Goal: Task Accomplishment & Management: Manage account settings

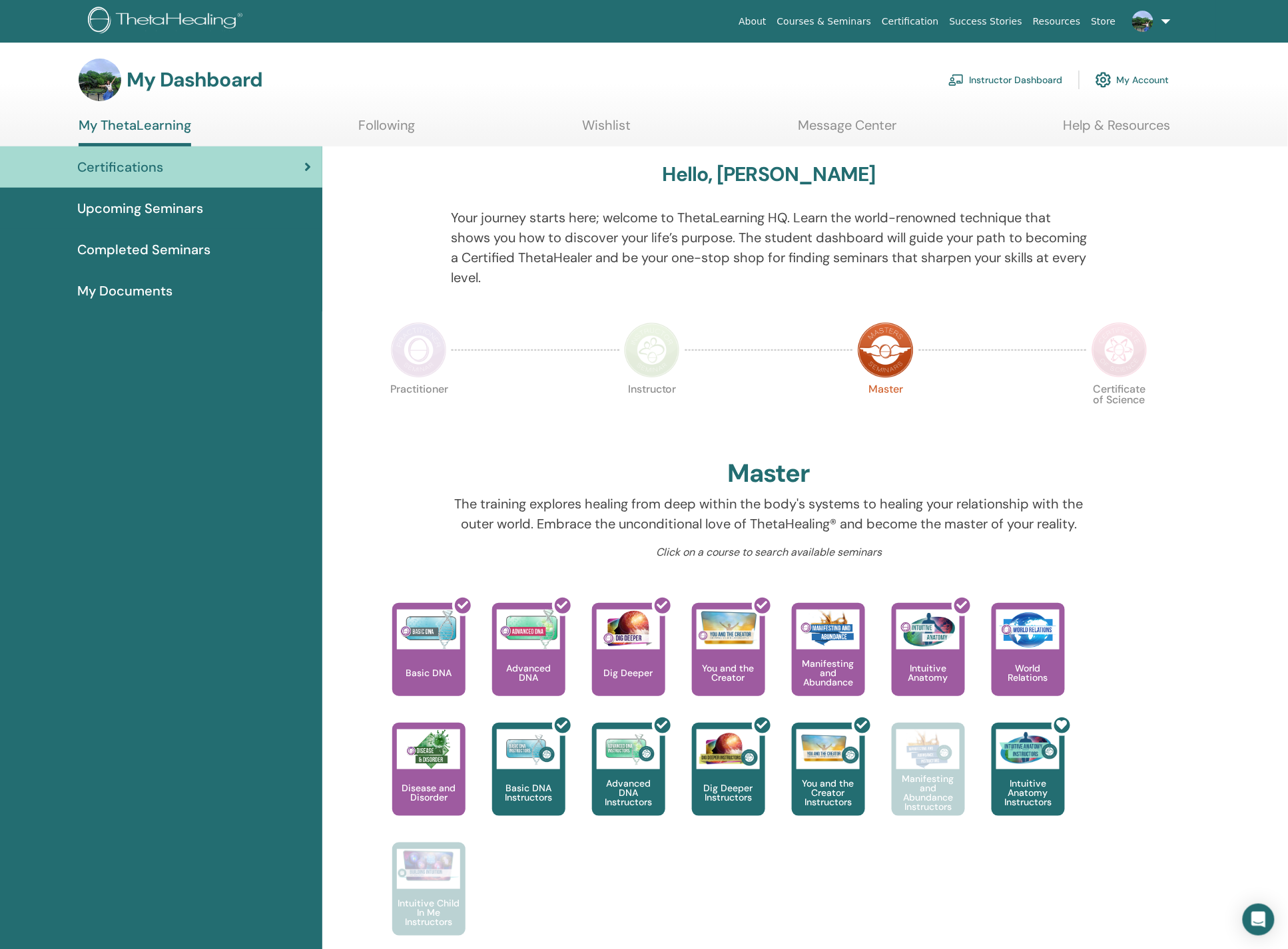
click at [154, 242] on span "Completed Seminars" at bounding box center [144, 249] width 133 height 20
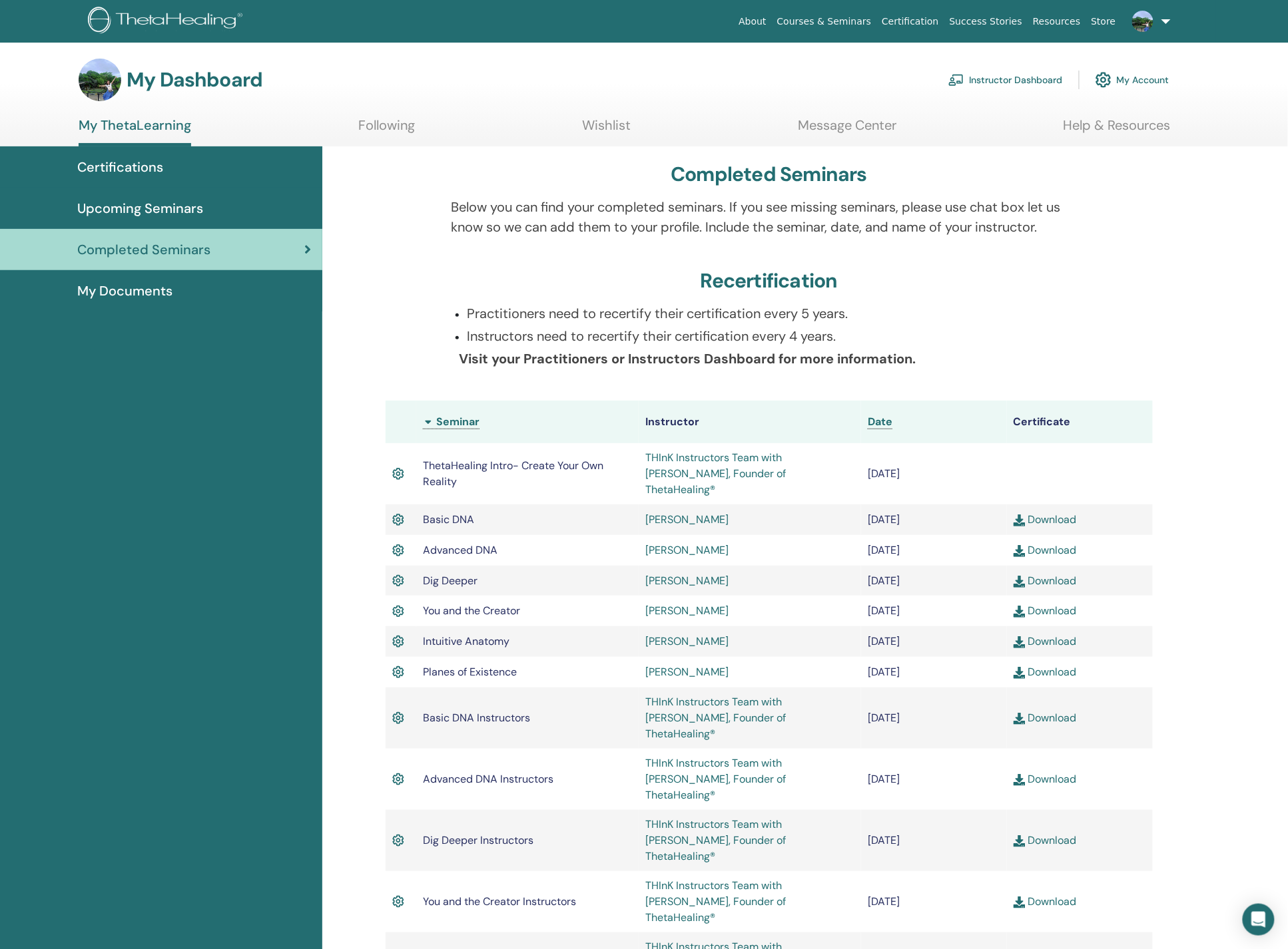
click at [991, 80] on link "Instructor Dashboard" at bounding box center [1005, 80] width 114 height 29
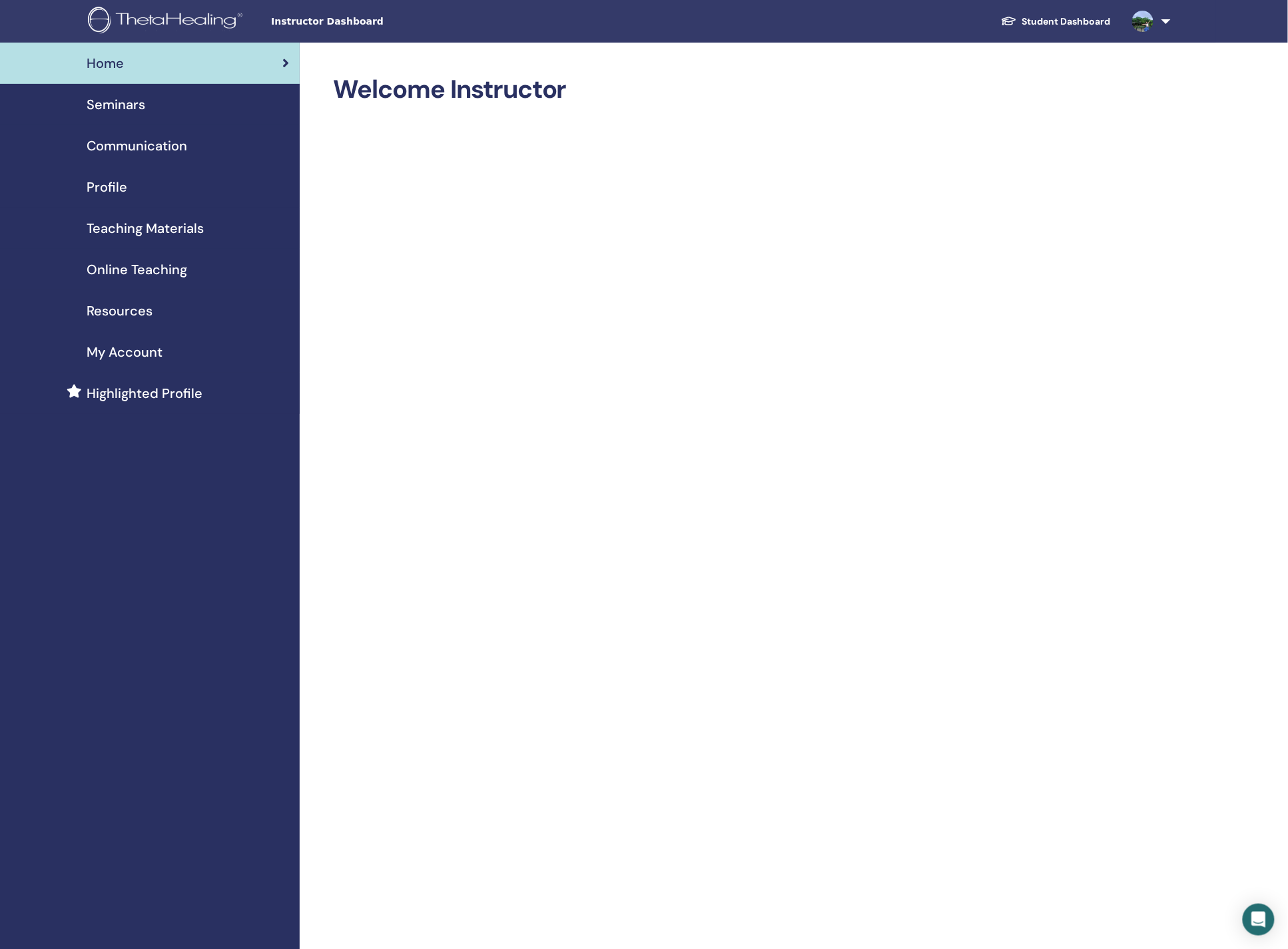
click at [133, 184] on div "Profile" at bounding box center [149, 186] width 279 height 20
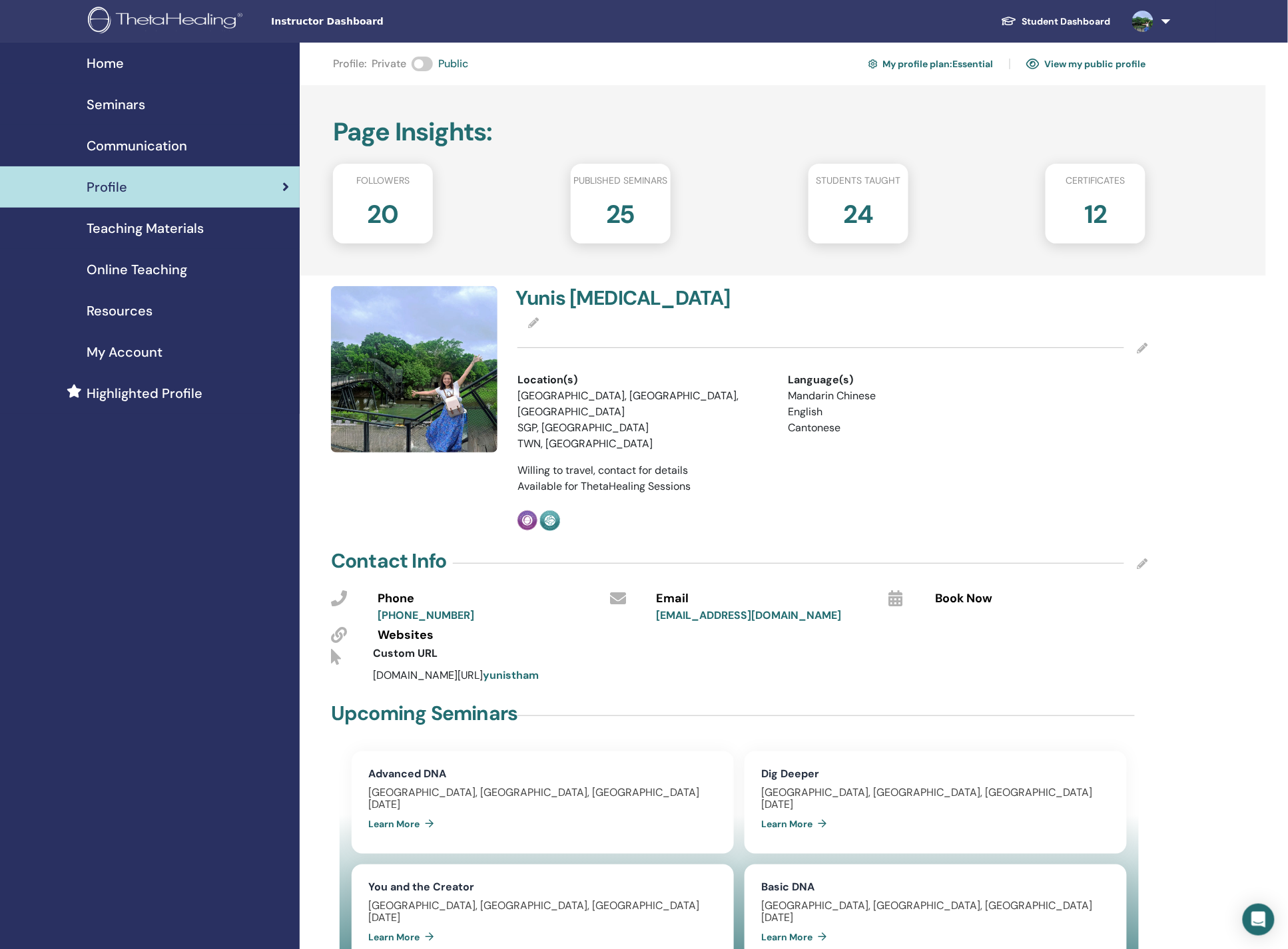
click at [152, 115] on link "Seminars" at bounding box center [149, 104] width 300 height 41
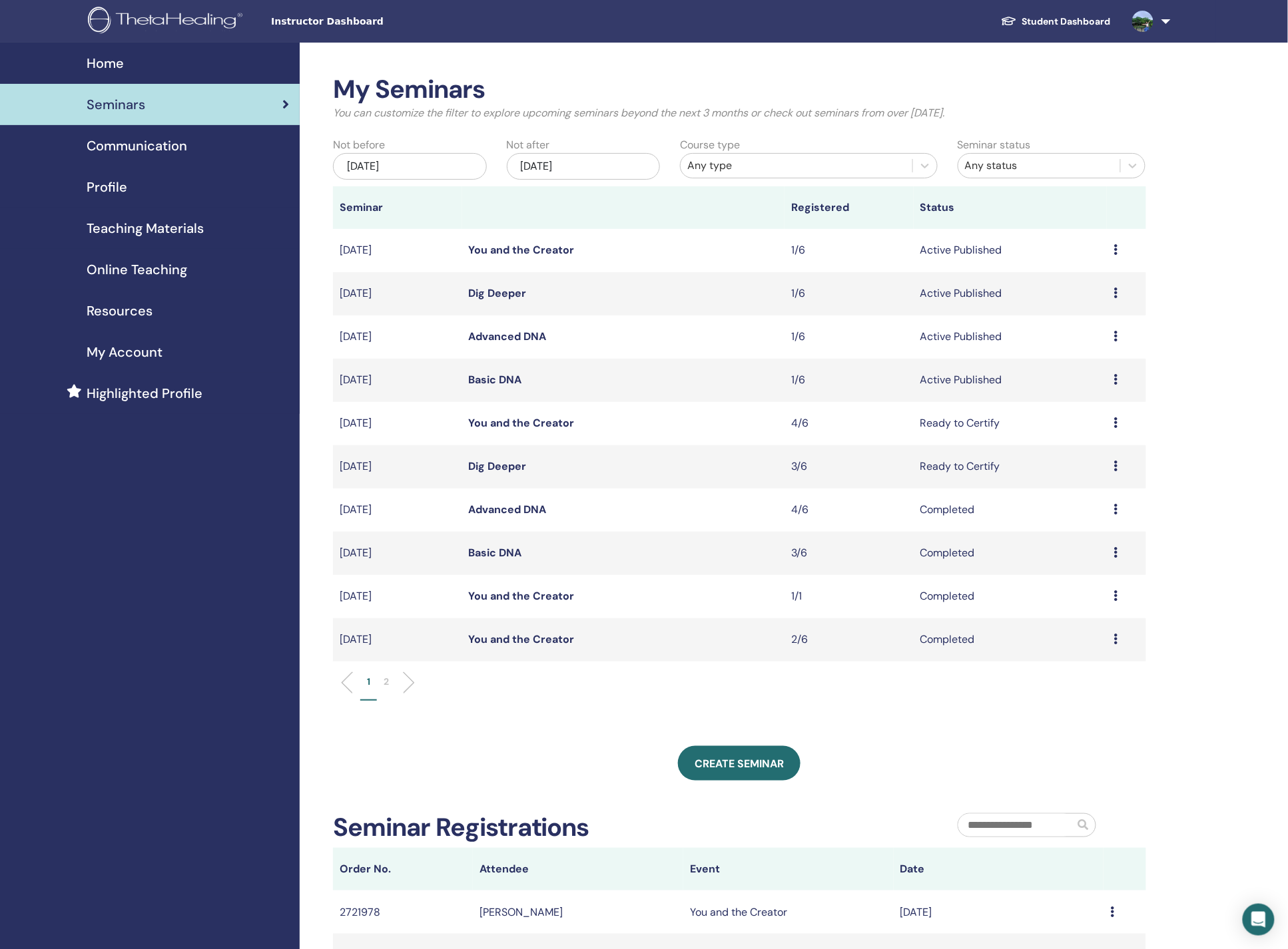
click at [1116, 466] on icon at bounding box center [1115, 465] width 4 height 10
click at [1095, 515] on link "Attendees" at bounding box center [1076, 516] width 50 height 14
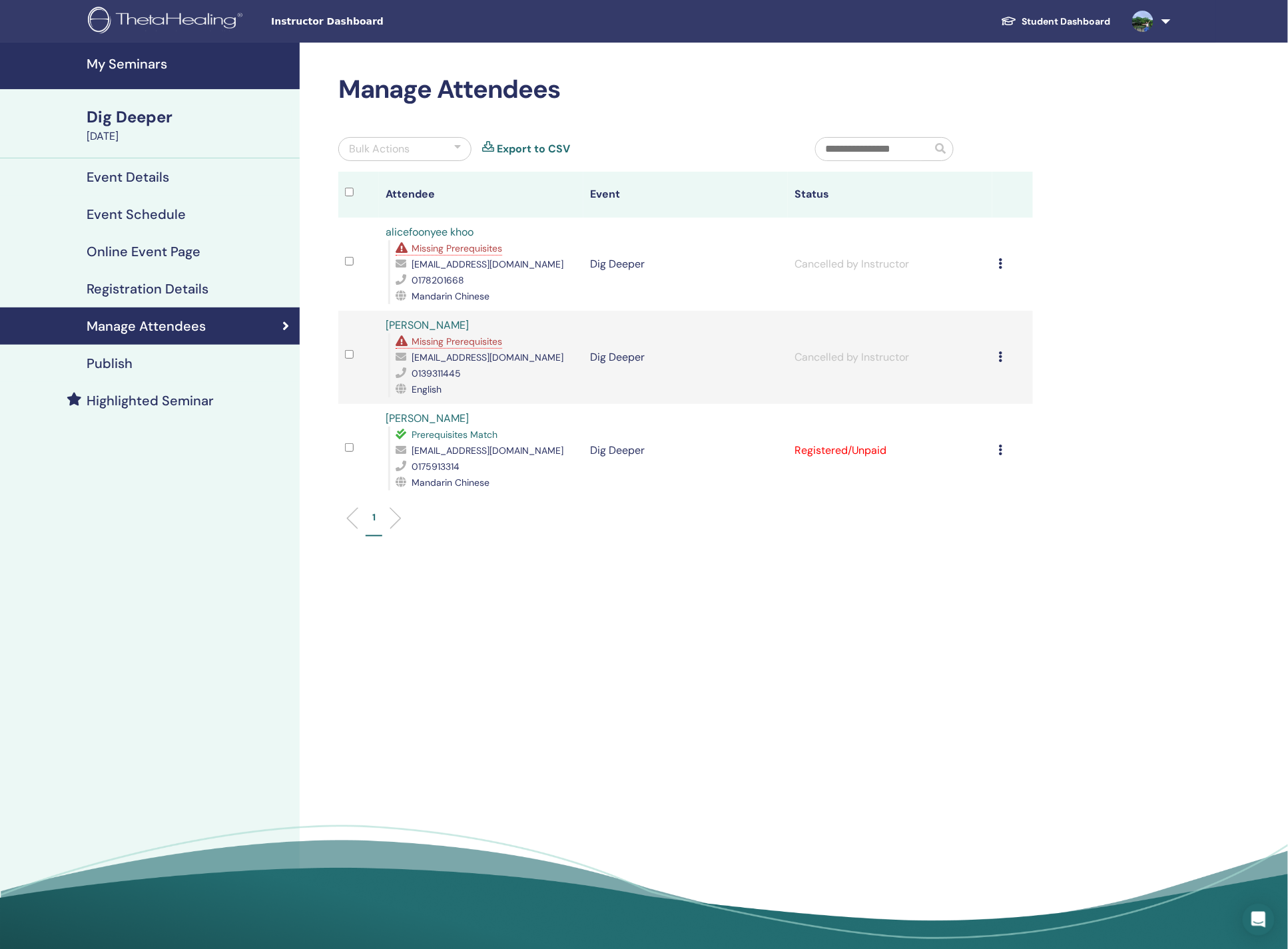
click at [1003, 451] on div "Cancel Registration Do not auto-certify Mark as Paid Mark as Unpaid Mark as Abs…" at bounding box center [1012, 450] width 28 height 16
click at [1006, 480] on p "Do not auto-certify" at bounding box center [985, 481] width 106 height 16
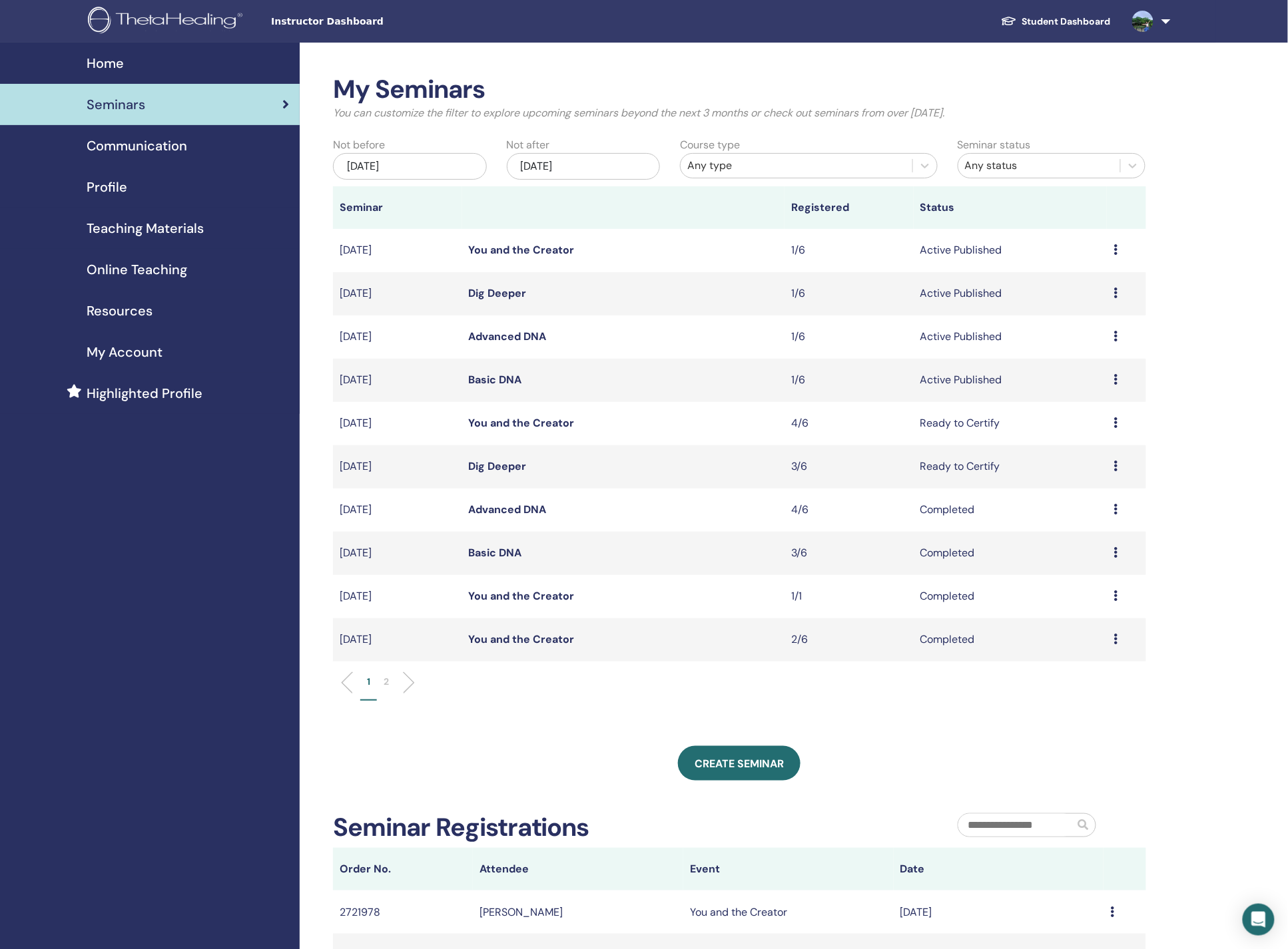
click at [1117, 422] on icon at bounding box center [1115, 422] width 4 height 10
click at [1098, 474] on link "Attendees" at bounding box center [1077, 473] width 50 height 14
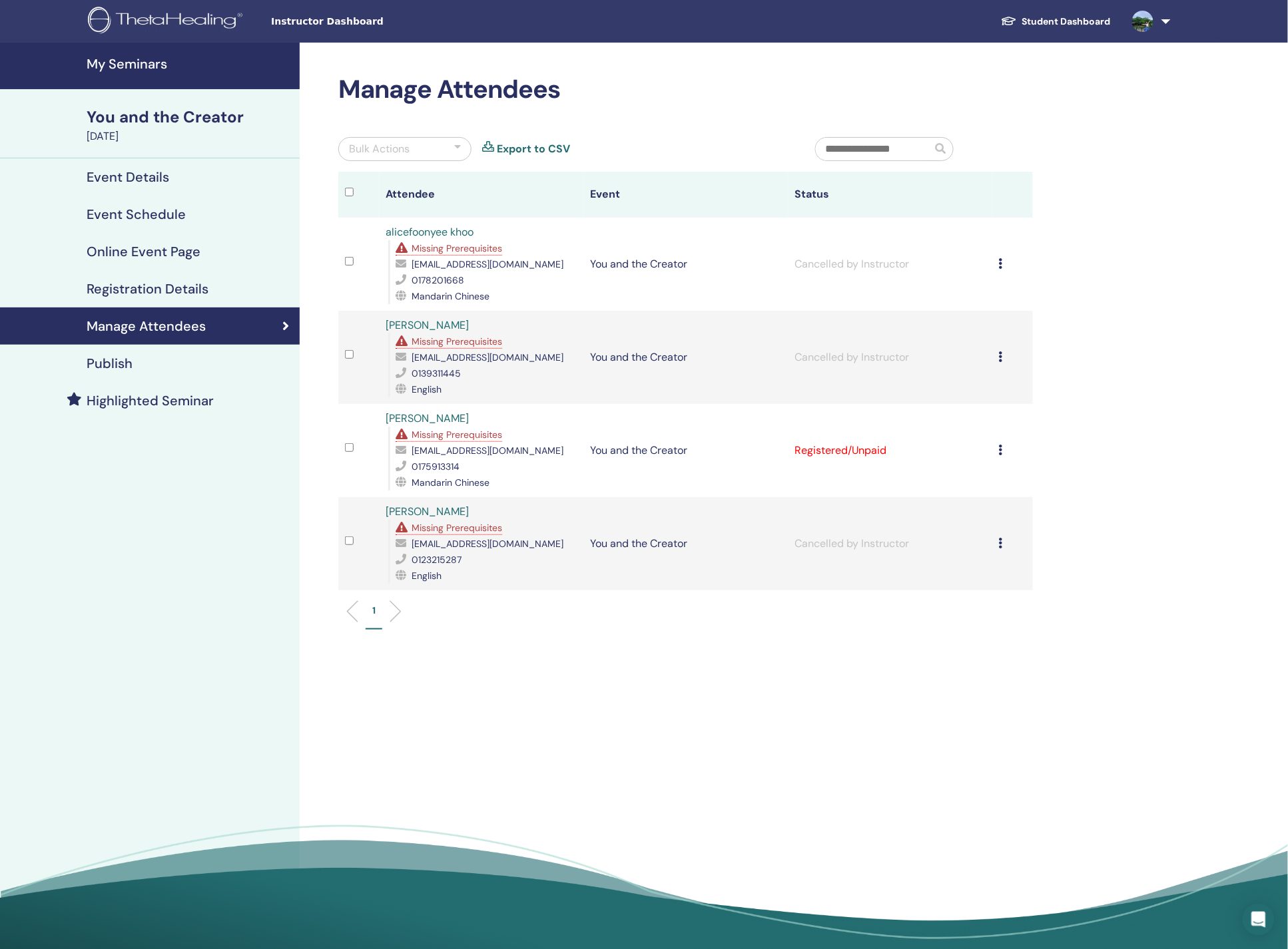
drag, startPoint x: 995, startPoint y: 449, endPoint x: 1002, endPoint y: 446, distance: 7.6
click at [995, 448] on td "Cancel Registration Do not auto-certify Mark as Paid Mark as Unpaid Mark as Abs…" at bounding box center [1012, 451] width 41 height 93
click at [1003, 446] on div "Cancel Registration Do not auto-certify Mark as Paid Mark as Unpaid Mark as Abs…" at bounding box center [1012, 450] width 28 height 16
click at [1009, 477] on p "Do not auto-certify" at bounding box center [985, 476] width 106 height 16
click at [420, 416] on link "[PERSON_NAME]" at bounding box center [426, 418] width 83 height 14
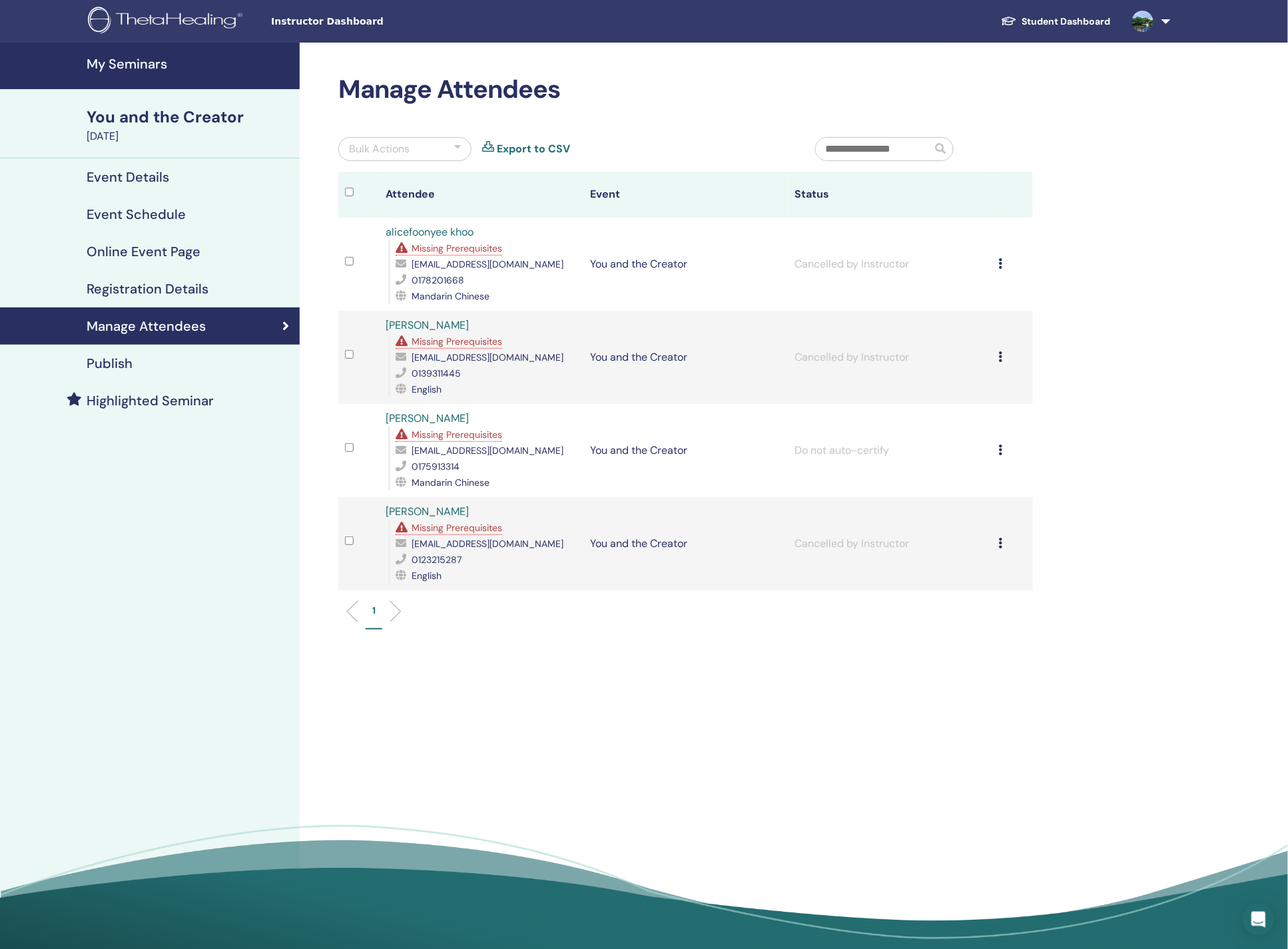
click at [775, 735] on div "Manage Attendees Bulk Actions Export to CSV Attendee Event Status alicefoonyee …" at bounding box center [729, 500] width 858 height 916
click at [930, 789] on div "Manage Attendees Bulk Actions Export to CSV Attendee Event Status alicefoonyee …" at bounding box center [729, 500] width 858 height 916
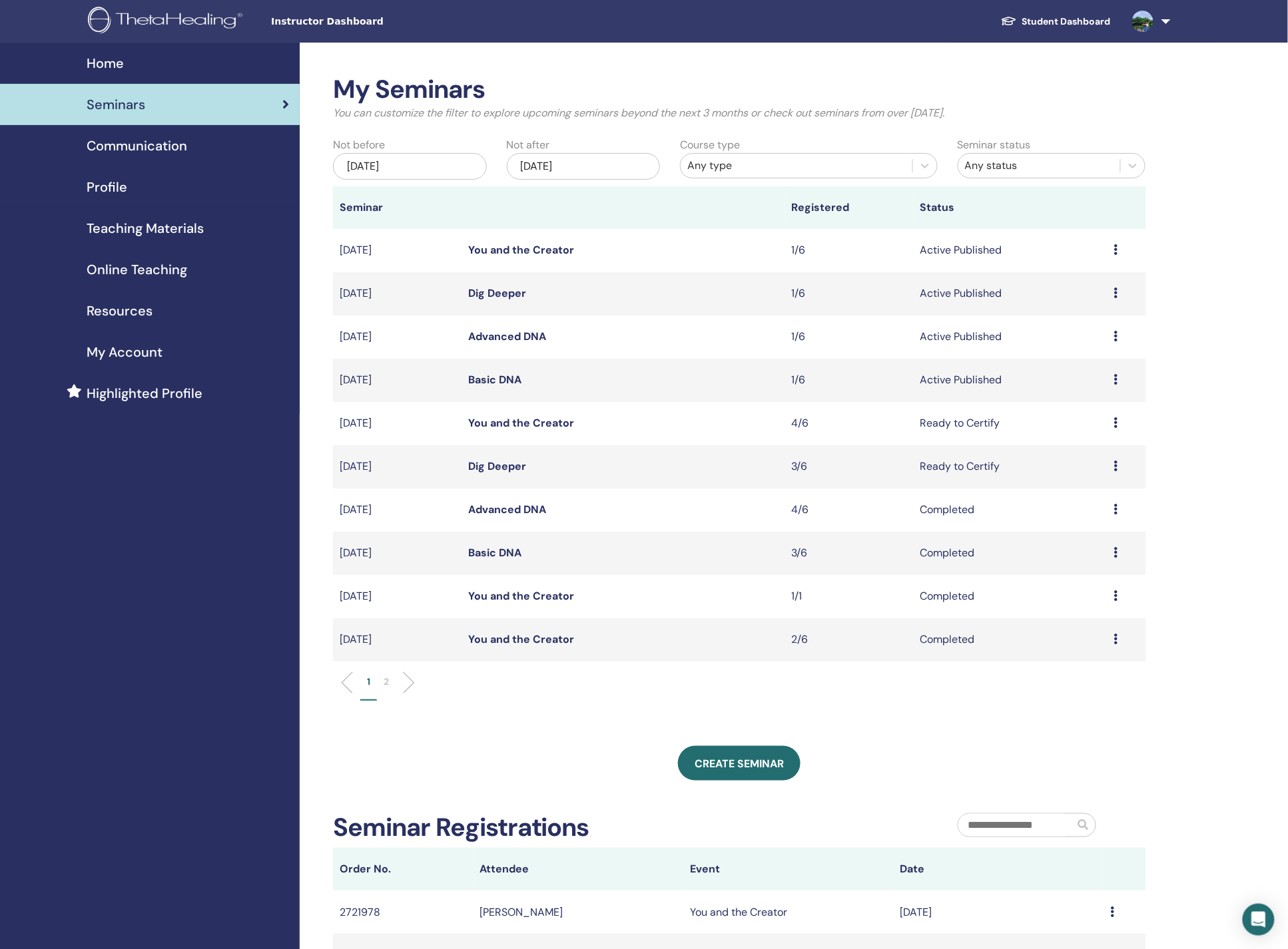
click at [1119, 379] on div "Preview Edit Attendees Cancel" at bounding box center [1125, 379] width 26 height 16
click at [1093, 425] on link "Attendees" at bounding box center [1079, 430] width 50 height 14
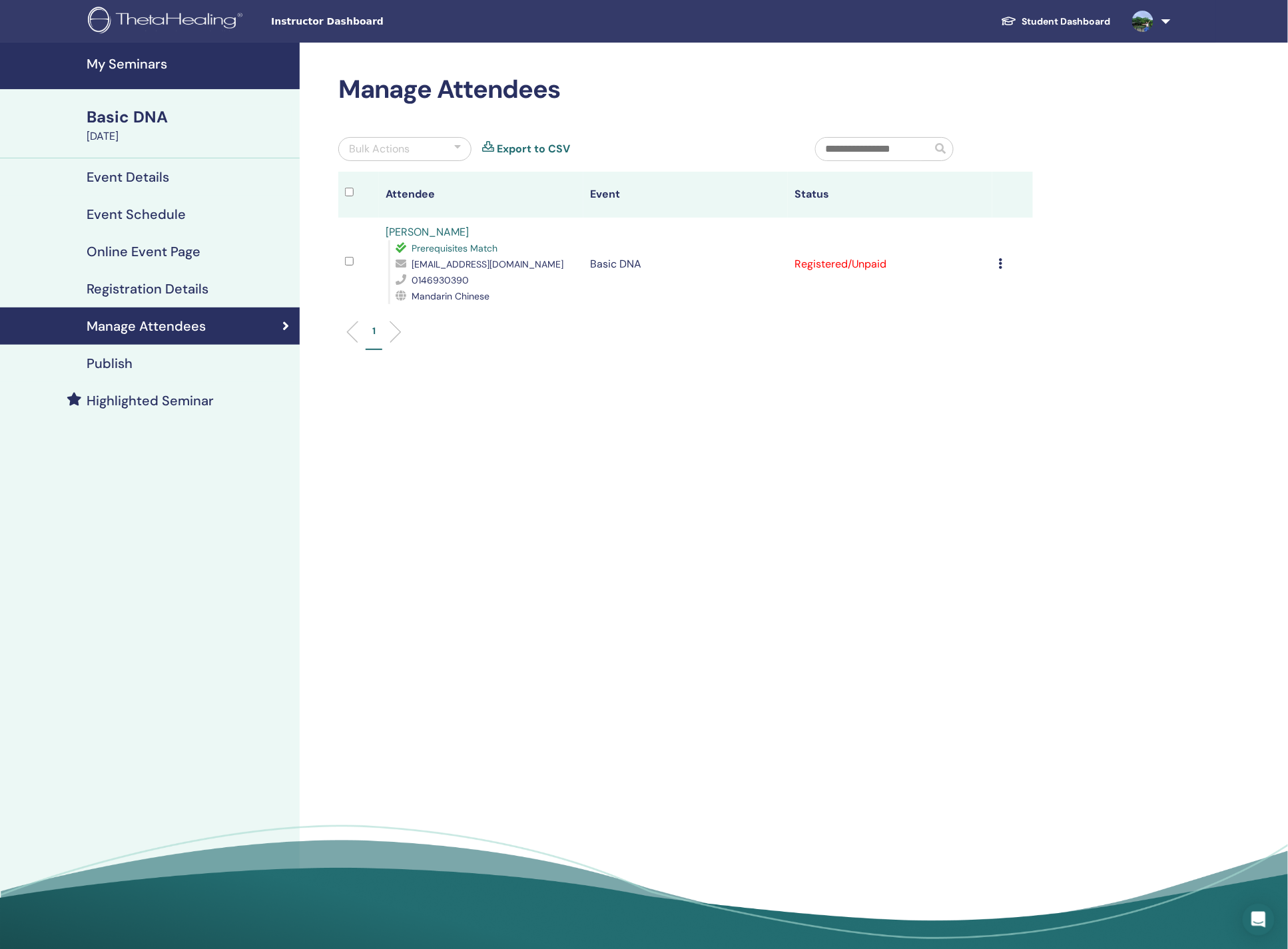
click at [1003, 269] on div "Cancel Registration Do not auto-certify Mark as Paid Mark as Unpaid Mark as Abs…" at bounding box center [1012, 263] width 28 height 16
click at [1015, 302] on p "Do not auto-certify" at bounding box center [985, 300] width 106 height 16
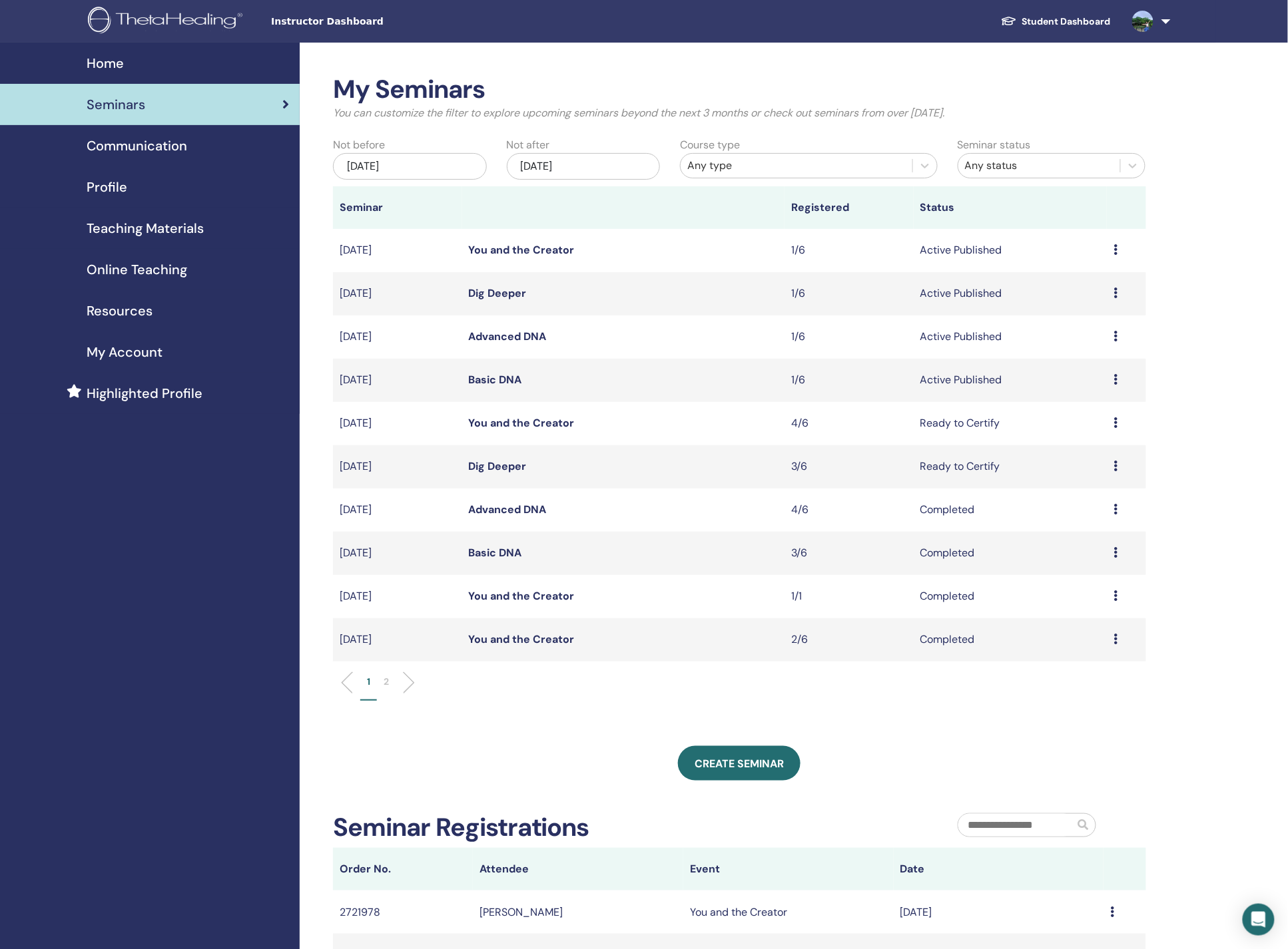
click at [1115, 337] on icon at bounding box center [1115, 336] width 4 height 10
click at [1082, 384] on link "Attendees" at bounding box center [1075, 387] width 50 height 14
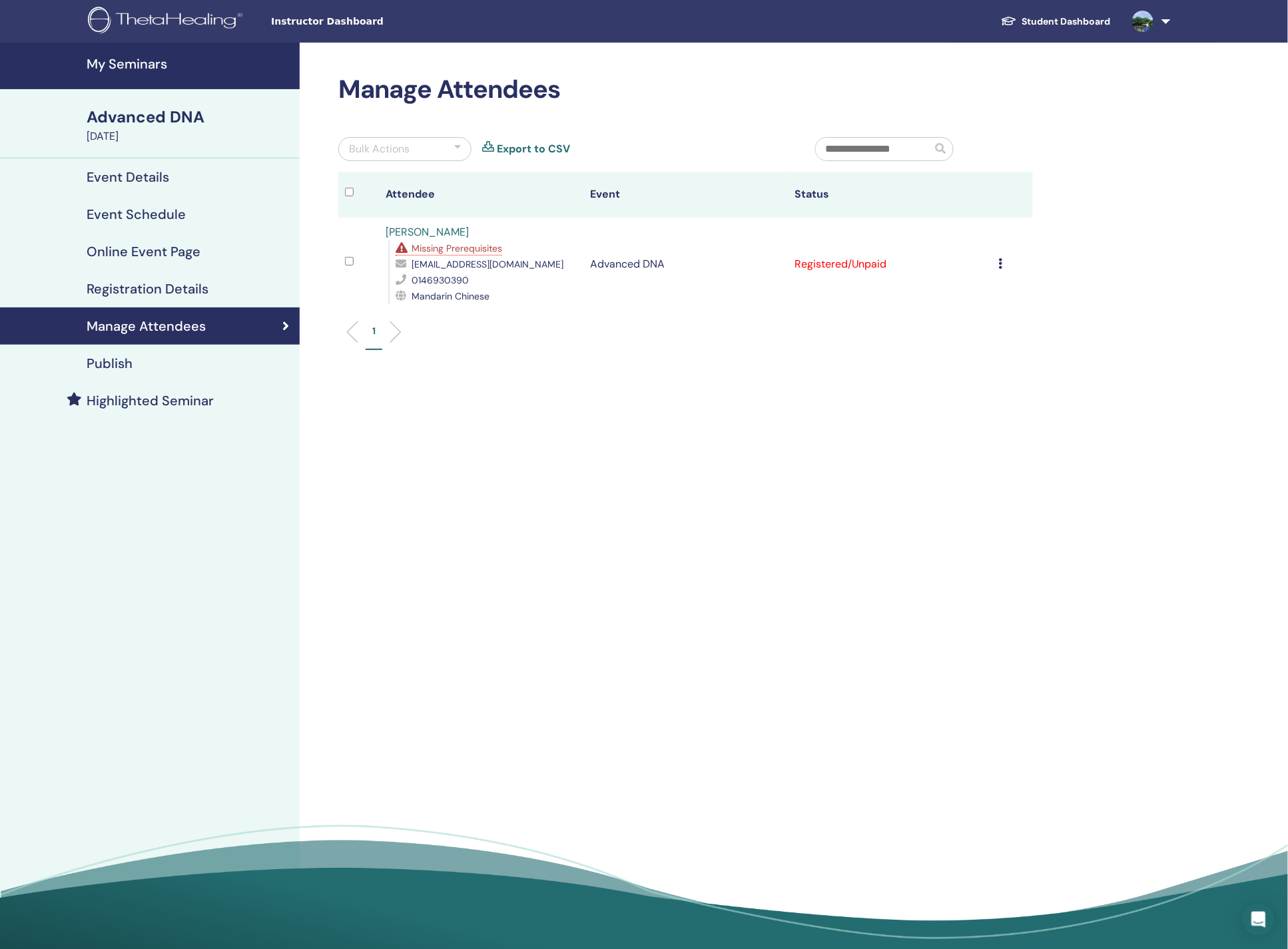
click at [1000, 265] on icon at bounding box center [1001, 263] width 4 height 10
click at [993, 297] on p "Do not auto-certify" at bounding box center [982, 296] width 106 height 16
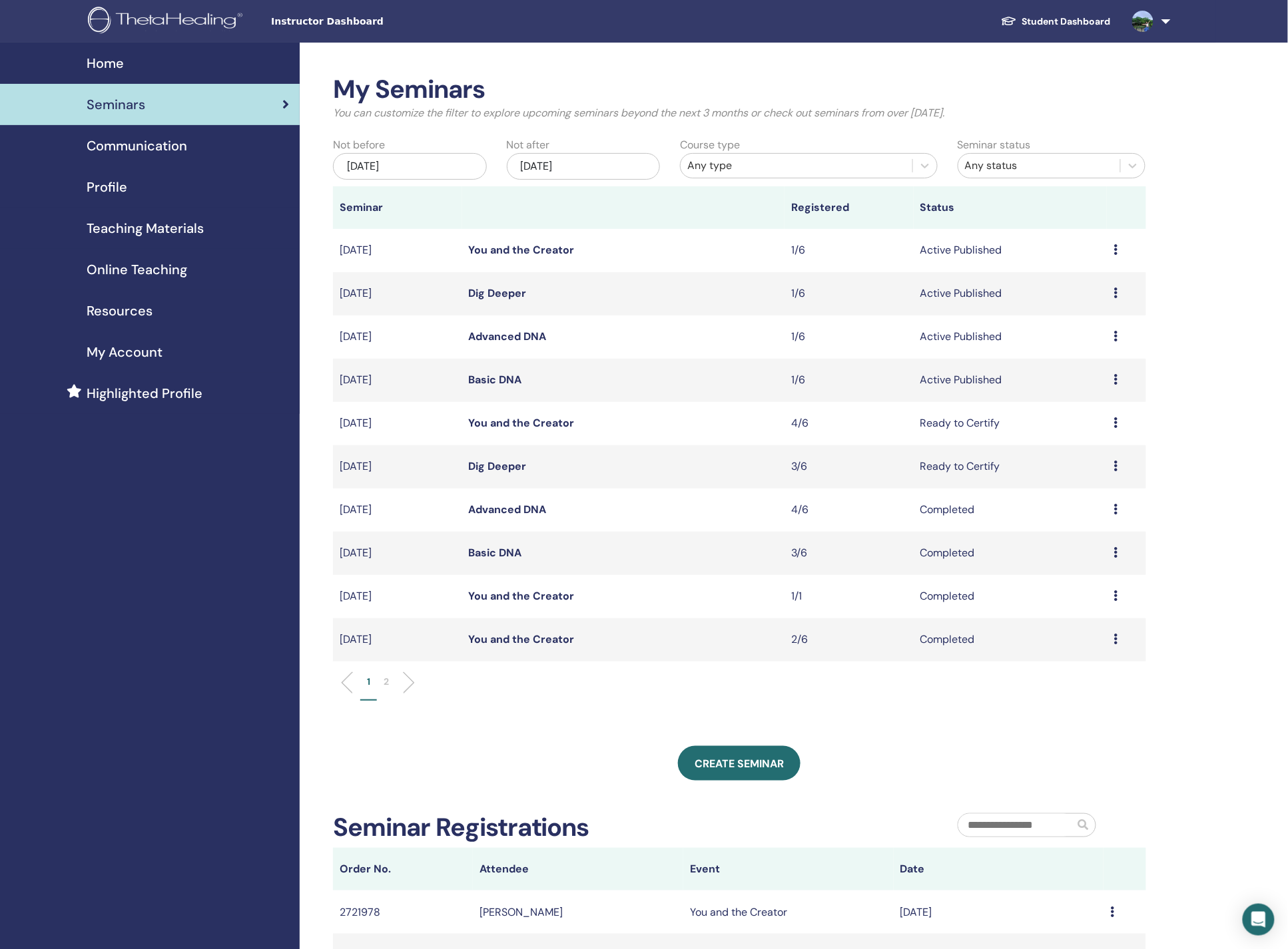
click at [1114, 297] on icon at bounding box center [1115, 292] width 4 height 10
click at [1092, 345] on link "Attendees" at bounding box center [1074, 347] width 50 height 14
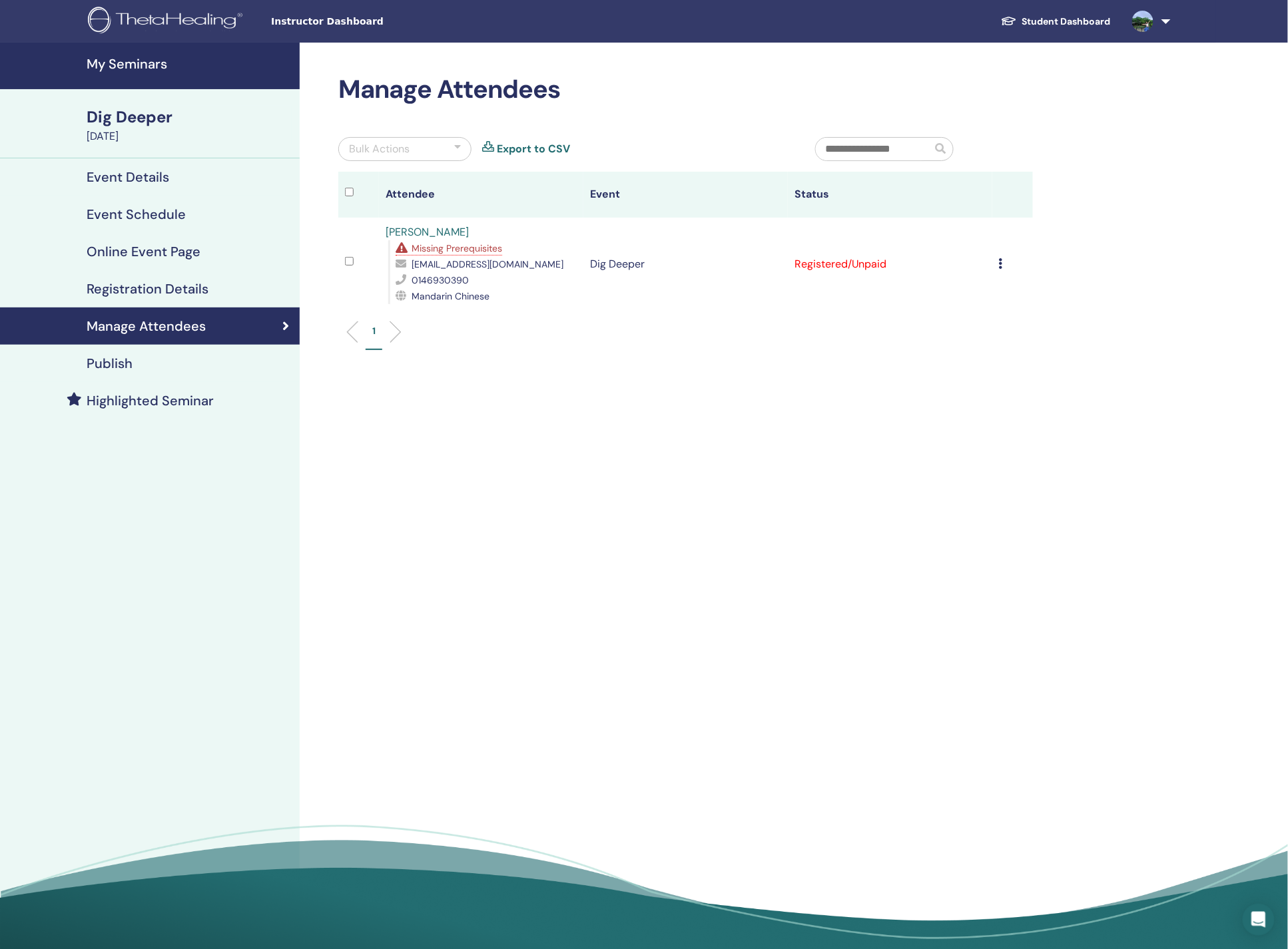
click at [1005, 261] on div "Cancel Registration Do not auto-certify Mark as Paid Mark as Unpaid Mark as Abs…" at bounding box center [1012, 263] width 28 height 16
click at [1019, 294] on p "Do not auto-certify" at bounding box center [986, 293] width 106 height 16
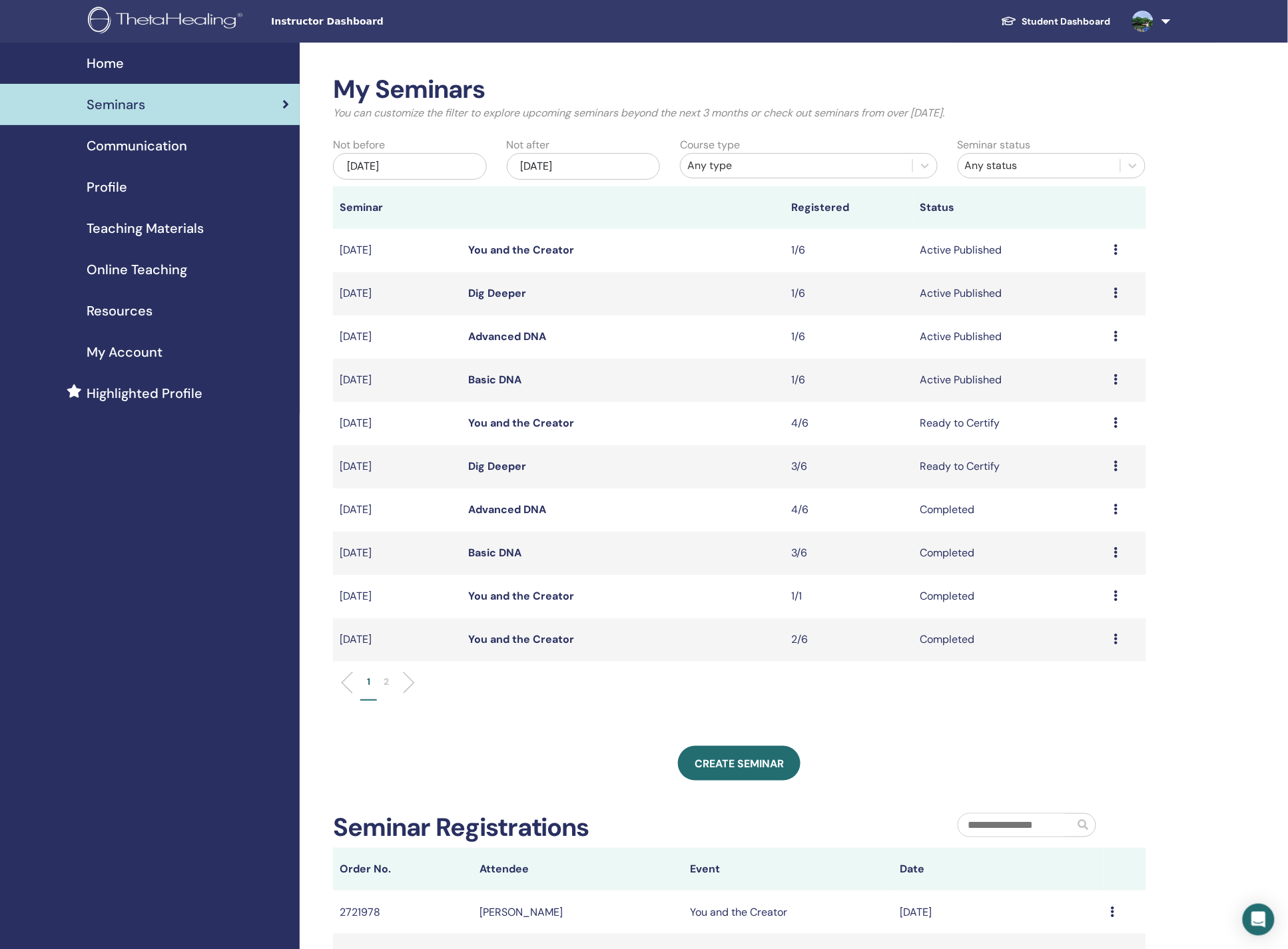
click at [1114, 251] on icon at bounding box center [1115, 249] width 4 height 10
click at [1098, 300] on link "Attendees" at bounding box center [1074, 301] width 50 height 14
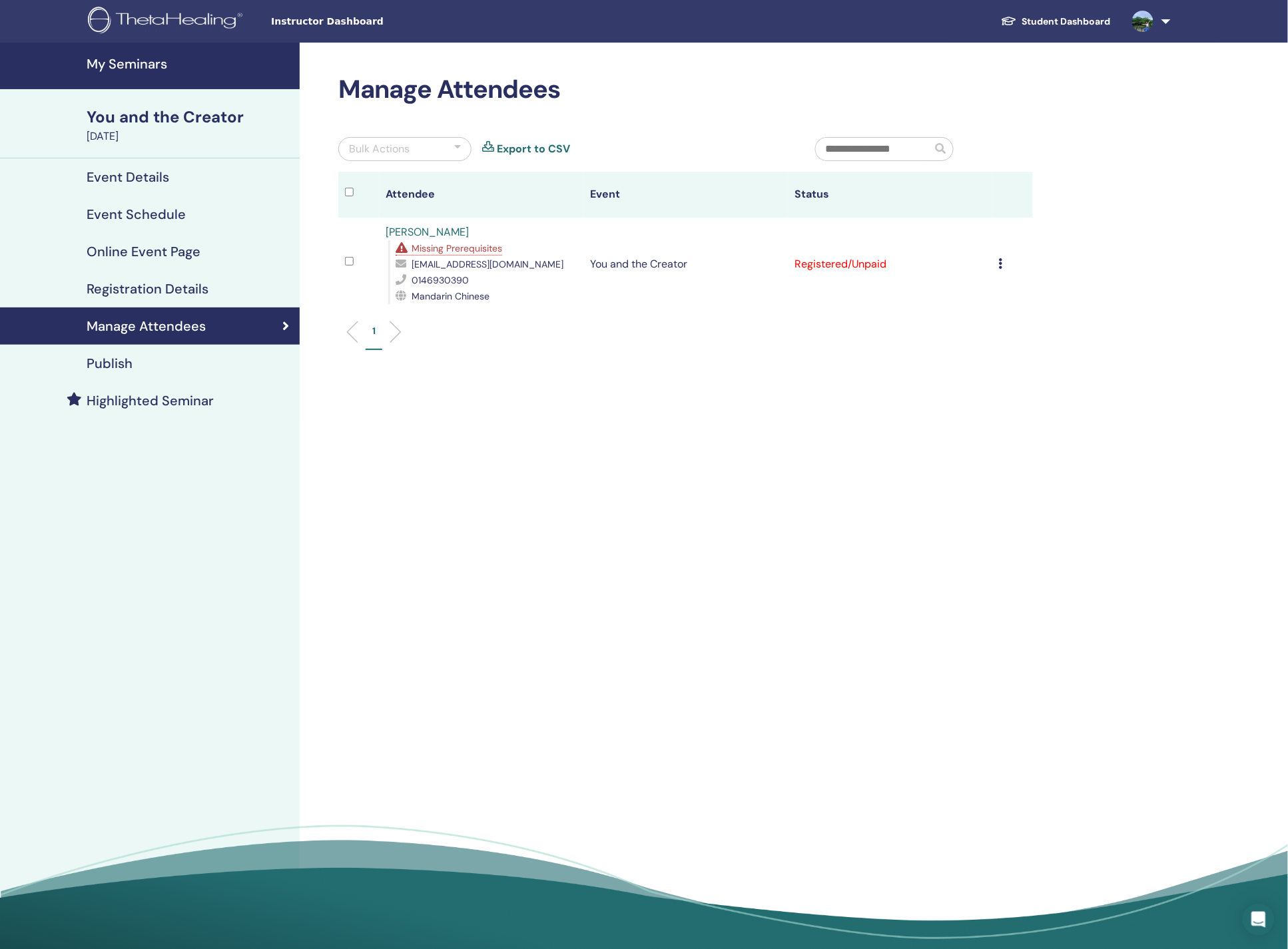
click at [995, 261] on td "Cancel Registration Do not auto-certify Mark as Paid Mark as Unpaid Mark as Abs…" at bounding box center [1012, 264] width 41 height 93
click at [1003, 266] on div "Cancel Registration Do not auto-certify Mark as Paid Mark as Unpaid Mark as Abs…" at bounding box center [1012, 263] width 28 height 16
click at [1020, 297] on p "Do not auto-certify" at bounding box center [985, 297] width 106 height 16
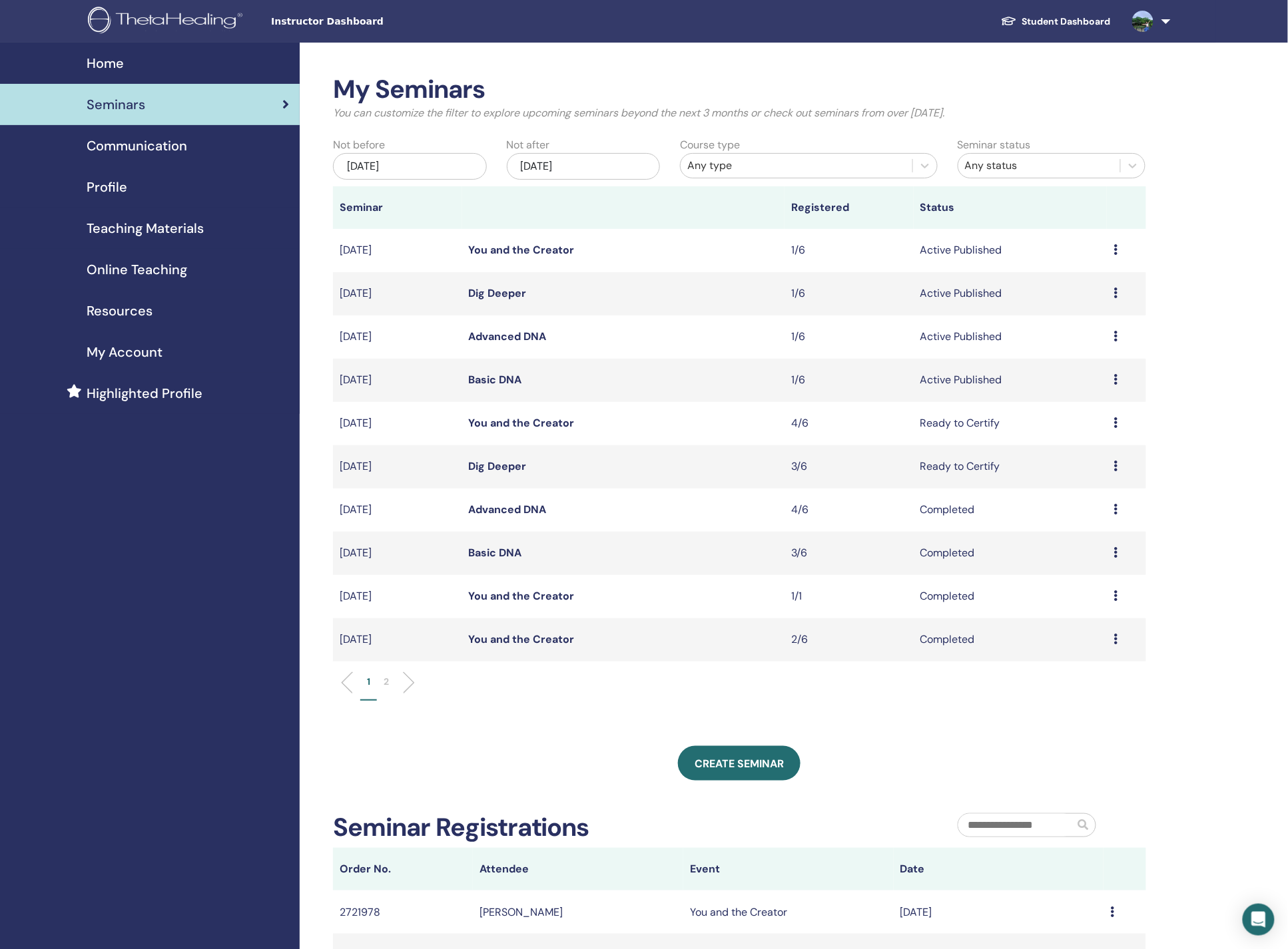
click at [1120, 425] on div "Preview Edit Attendees Cancel" at bounding box center [1125, 423] width 26 height 16
click at [1093, 475] on link "Attendees" at bounding box center [1080, 475] width 50 height 14
